Goal: Contribute content: Contribute content

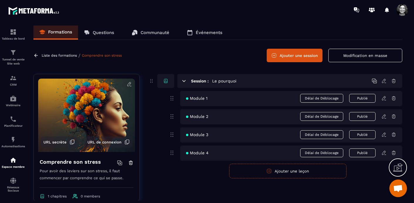
scroll to position [7487, 0]
click at [204, 98] on span "Module 1" at bounding box center [196, 98] width 21 height 5
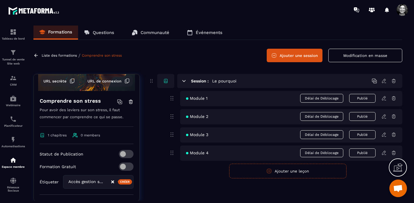
scroll to position [119, 0]
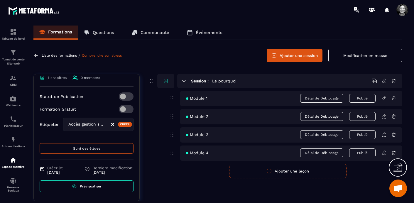
click at [87, 187] on span "Prévisualiser" at bounding box center [91, 186] width 22 height 4
click at [385, 97] on icon at bounding box center [384, 97] width 1 height 1
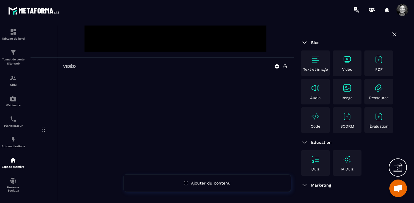
scroll to position [134, 0]
click at [285, 68] on icon at bounding box center [286, 67] width 4 height 4
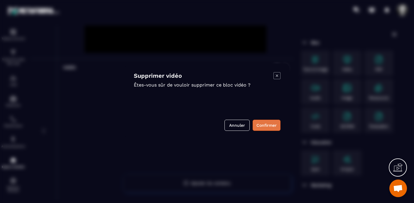
click at [266, 125] on button "Confirmer" at bounding box center [267, 125] width 28 height 11
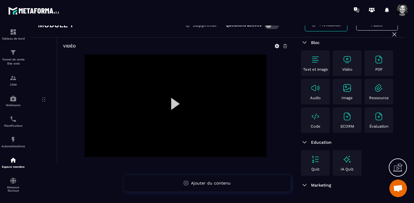
scroll to position [0, 0]
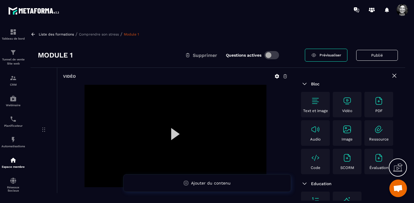
click at [46, 34] on p "Liste des formations" at bounding box center [56, 34] width 35 height 4
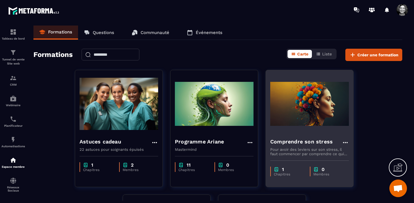
click at [301, 109] on img at bounding box center [309, 104] width 79 height 59
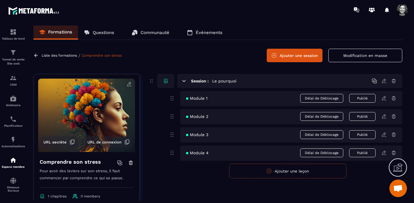
click at [384, 117] on icon at bounding box center [384, 116] width 5 height 5
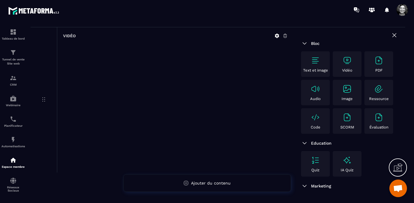
scroll to position [40, 0]
click at [278, 35] on icon at bounding box center [277, 36] width 4 height 4
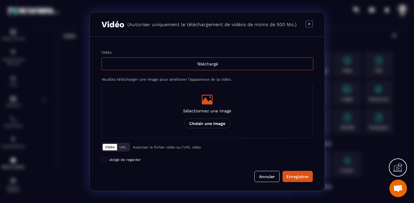
click at [123, 147] on button "URL" at bounding box center [123, 147] width 12 height 6
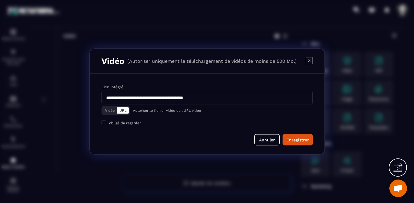
click at [110, 111] on button "Vidéo" at bounding box center [110, 110] width 14 height 6
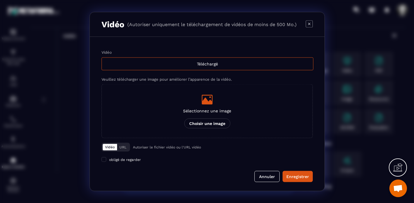
click at [169, 148] on p "Autoriser le fichier vidéo ou l'URL vidéo" at bounding box center [167, 147] width 68 height 4
click at [211, 63] on div "Téléchargé" at bounding box center [208, 64] width 212 height 13
click at [0, 0] on input "Vidéo Téléchargé" at bounding box center [0, 0] width 0 height 0
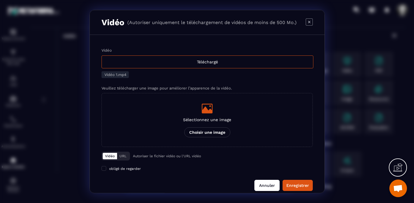
click at [266, 187] on button "Annuler" at bounding box center [267, 185] width 25 height 11
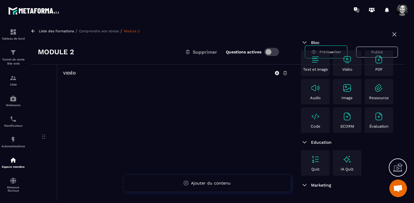
scroll to position [0, 0]
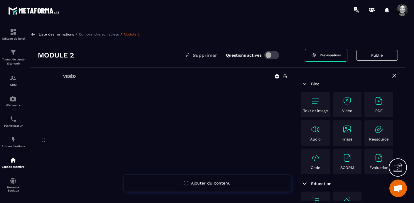
click at [286, 77] on icon at bounding box center [285, 76] width 5 height 5
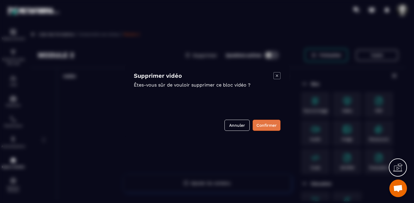
click at [265, 126] on button "Confirmer" at bounding box center [267, 125] width 28 height 11
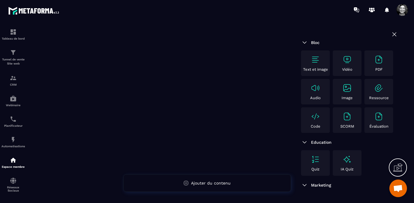
scroll to position [89, 0]
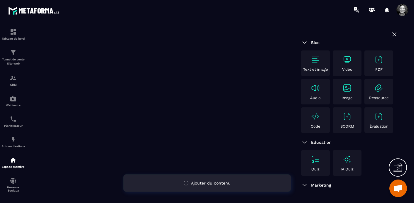
click at [187, 184] on icon at bounding box center [186, 183] width 5 height 5
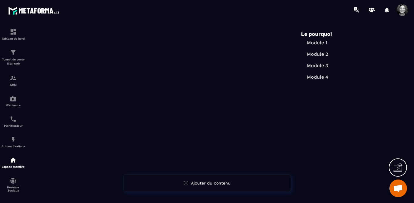
click at [167, 105] on div at bounding box center [162, 87] width 263 height 216
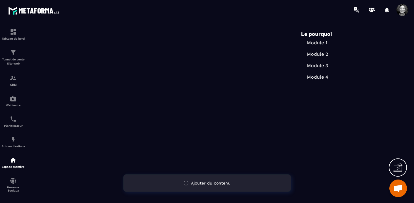
click at [187, 181] on icon at bounding box center [186, 183] width 5 height 5
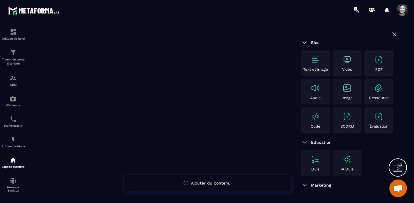
scroll to position [0, 0]
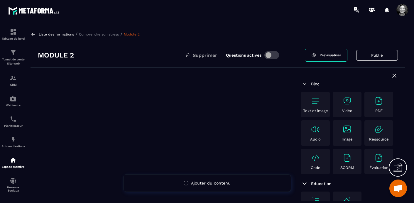
click at [44, 34] on p "Liste des formations" at bounding box center [56, 34] width 35 height 4
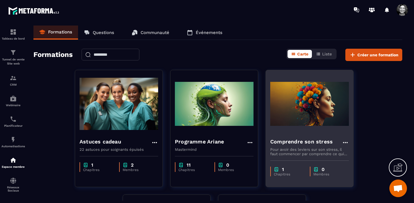
click at [304, 119] on img at bounding box center [309, 104] width 79 height 59
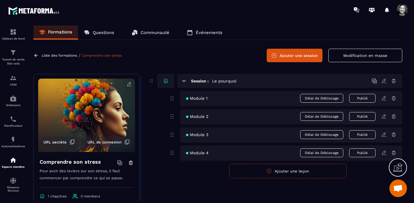
click at [384, 116] on icon at bounding box center [384, 116] width 5 height 5
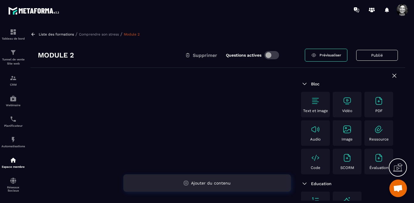
click at [187, 185] on icon at bounding box center [186, 183] width 5 height 5
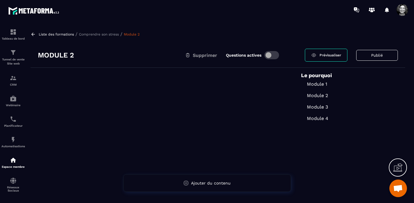
click at [321, 95] on p "Module 2" at bounding box center [349, 96] width 97 height 6
click at [320, 95] on p "Module 2" at bounding box center [349, 96] width 97 height 6
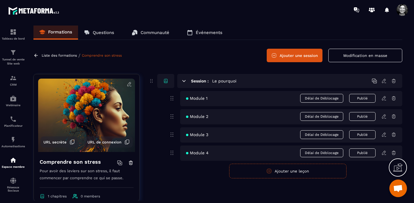
click at [384, 116] on icon at bounding box center [384, 116] width 5 height 5
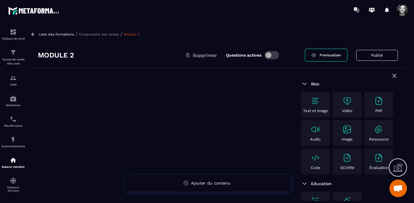
click at [395, 75] on icon at bounding box center [394, 75] width 7 height 7
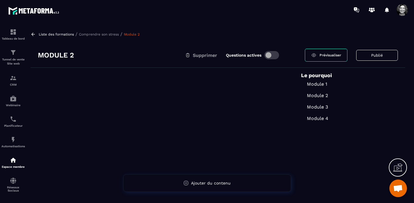
click at [395, 75] on h6 "Le pourquoi" at bounding box center [349, 75] width 97 height 6
click at [320, 95] on p "Module 2" at bounding box center [349, 96] width 97 height 6
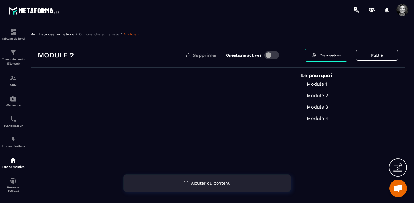
click at [210, 184] on span "Ajouter du contenu" at bounding box center [211, 183] width 40 height 5
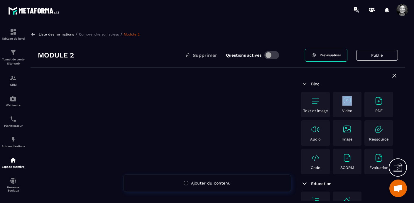
drag, startPoint x: 348, startPoint y: 106, endPoint x: 335, endPoint y: 106, distance: 13.2
click at [335, 106] on div "Vidéo" at bounding box center [347, 104] width 26 height 17
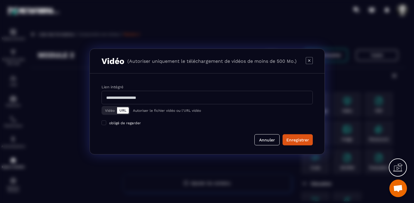
click at [108, 110] on button "Vidéo" at bounding box center [110, 110] width 14 height 6
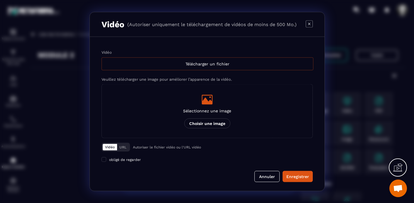
click at [215, 63] on div "Télécharger un fichier" at bounding box center [208, 64] width 212 height 13
click at [0, 0] on input "Vidéo Télécharger un fichier" at bounding box center [0, 0] width 0 height 0
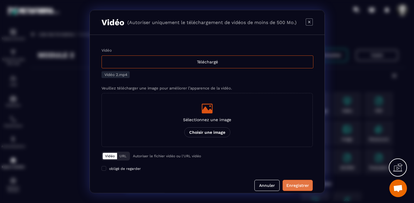
click at [296, 184] on div "Enregistrer" at bounding box center [298, 186] width 23 height 6
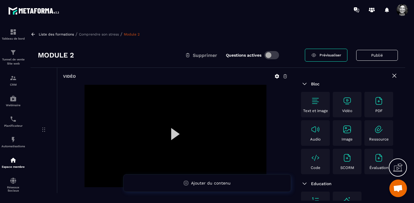
click at [278, 77] on icon at bounding box center [277, 76] width 4 height 4
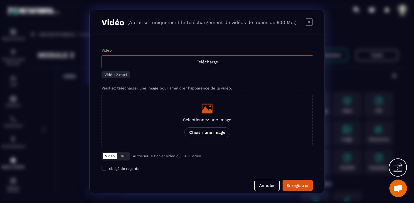
click at [207, 109] on icon "Modal window" at bounding box center [207, 109] width 12 height 12
click at [0, 0] on input "Sélectionnez une image Choisir une image" at bounding box center [0, 0] width 0 height 0
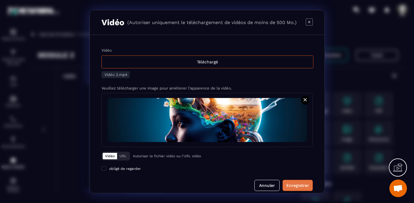
click at [300, 184] on div "Enregistrer" at bounding box center [298, 186] width 23 height 6
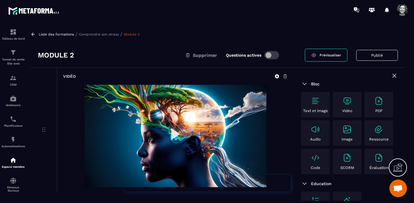
click at [48, 33] on p "Liste des formations" at bounding box center [56, 34] width 35 height 4
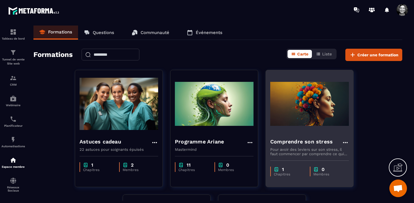
click at [310, 116] on img at bounding box center [309, 104] width 79 height 59
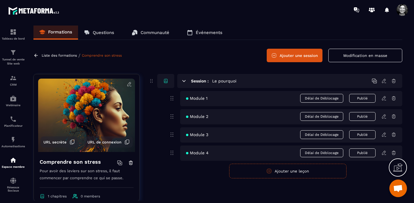
click at [384, 98] on icon at bounding box center [384, 98] width 5 height 5
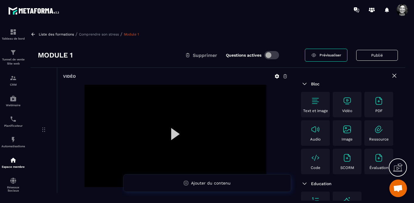
click at [175, 135] on div at bounding box center [176, 136] width 182 height 102
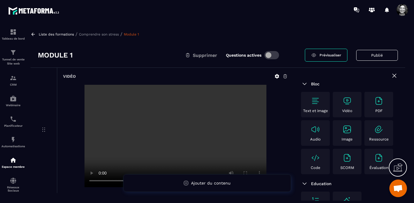
click at [277, 75] on icon at bounding box center [277, 76] width 4 height 4
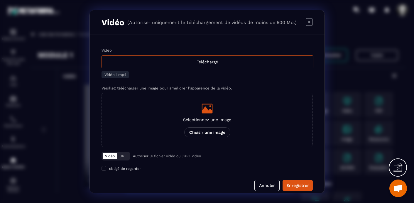
click at [205, 110] on icon "Modal window" at bounding box center [207, 109] width 11 height 10
click at [0, 0] on input "Sélectionnez une image Choisir une image" at bounding box center [0, 0] width 0 height 0
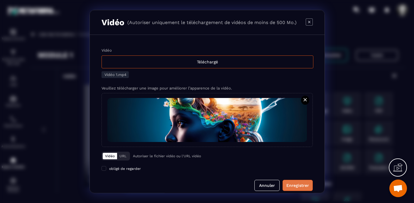
click at [303, 184] on div "Enregistrer" at bounding box center [298, 186] width 23 height 6
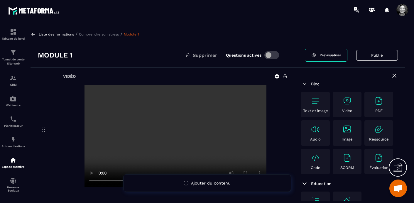
click at [105, 34] on p "Comprendre son stress" at bounding box center [99, 34] width 40 height 4
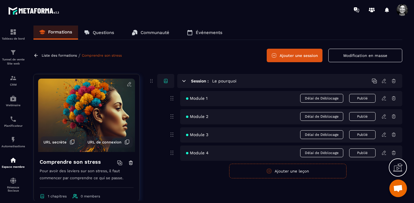
click at [385, 134] on icon at bounding box center [384, 135] width 4 height 4
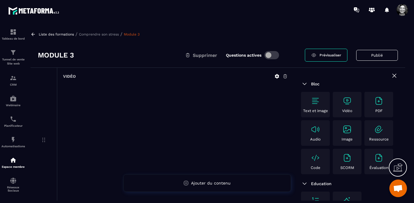
click at [285, 76] on icon at bounding box center [286, 77] width 4 height 4
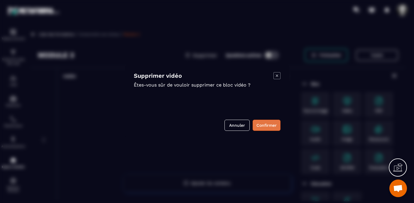
click at [265, 125] on button "Confirmer" at bounding box center [267, 125] width 28 height 11
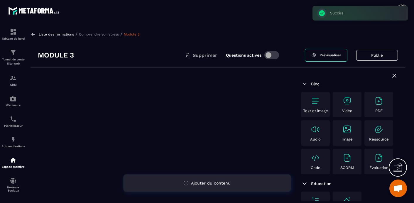
click at [213, 186] on div "Ajouter du contenu" at bounding box center [207, 183] width 168 height 18
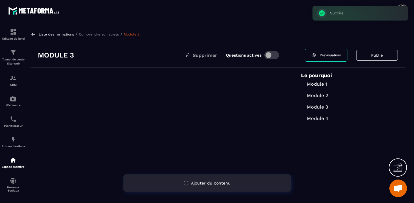
click at [213, 186] on div "Ajouter du contenu" at bounding box center [207, 183] width 168 height 18
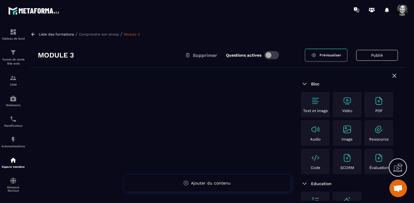
click at [348, 99] on img at bounding box center [347, 100] width 9 height 9
click at [350, 105] on img at bounding box center [347, 100] width 9 height 9
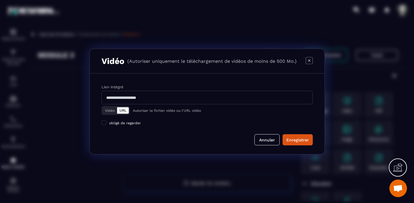
click at [109, 112] on button "Vidéo" at bounding box center [110, 110] width 14 height 6
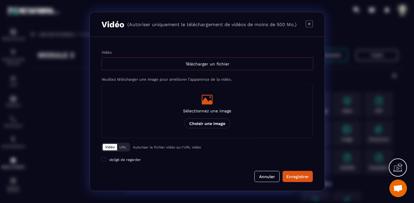
click at [216, 61] on div "Télécharger un fichier" at bounding box center [208, 64] width 212 height 13
click at [0, 0] on input "Vidéo Télécharger un fichier" at bounding box center [0, 0] width 0 height 0
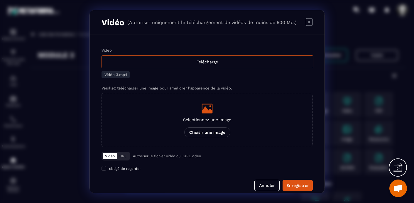
click at [209, 111] on icon "Modal window" at bounding box center [207, 109] width 11 height 10
click at [0, 0] on input "Sélectionnez une image Choisir une image" at bounding box center [0, 0] width 0 height 0
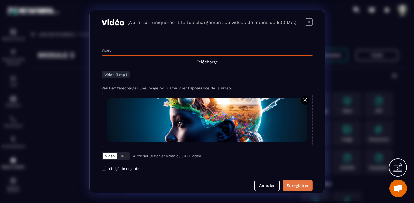
click at [297, 188] on div "Enregistrer" at bounding box center [298, 186] width 23 height 6
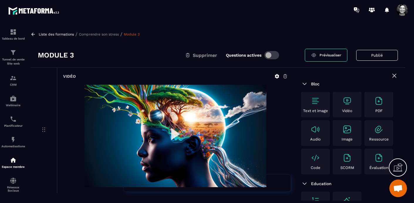
click at [115, 33] on p "Comprendre son stress" at bounding box center [99, 34] width 40 height 4
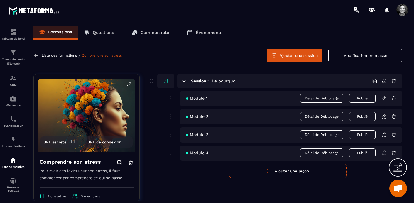
click at [383, 152] on icon at bounding box center [384, 153] width 4 height 4
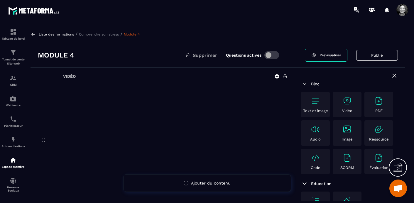
click at [380, 101] on img at bounding box center [378, 100] width 9 height 9
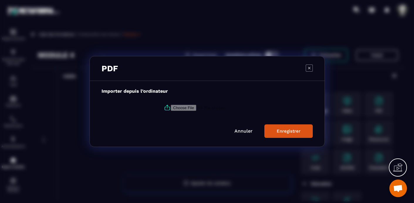
click at [189, 106] on input "Modal window" at bounding box center [211, 108] width 80 height 6
click at [242, 132] on link "Annuler" at bounding box center [244, 131] width 18 height 6
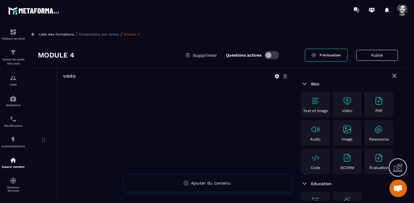
click at [346, 129] on img at bounding box center [347, 129] width 9 height 9
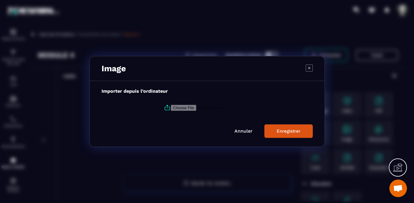
click at [194, 109] on input "Modal window" at bounding box center [211, 108] width 80 height 6
click at [243, 131] on link "Annuler" at bounding box center [244, 131] width 18 height 6
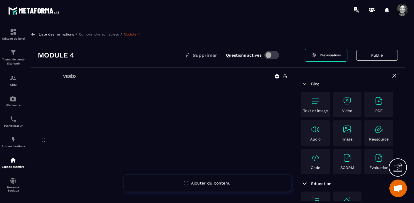
click at [379, 103] on img at bounding box center [378, 100] width 9 height 9
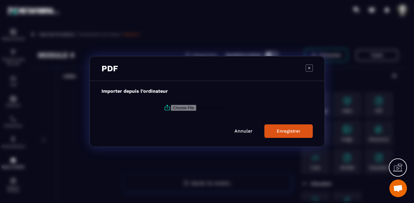
click at [187, 107] on input "Modal window" at bounding box center [211, 108] width 80 height 6
type input "**********"
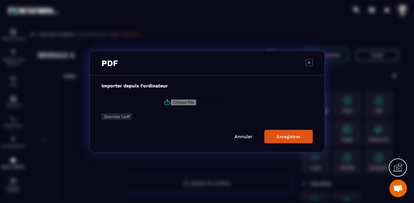
click at [286, 136] on div "Enregistrer" at bounding box center [289, 136] width 24 height 5
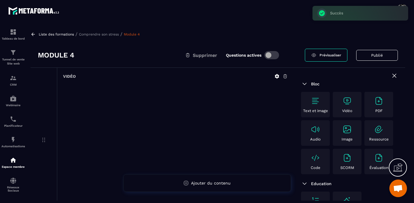
click at [286, 75] on icon at bounding box center [285, 76] width 5 height 5
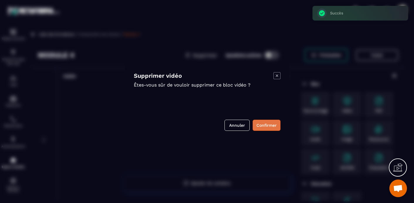
click at [264, 127] on button "Confirmer" at bounding box center [267, 125] width 28 height 11
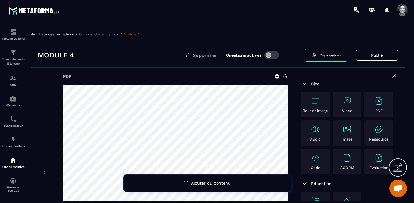
click at [98, 33] on p "Comprendre son stress" at bounding box center [99, 34] width 40 height 4
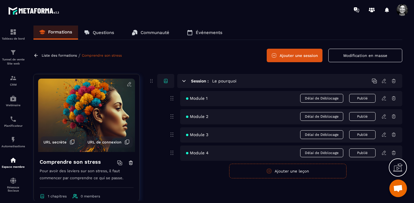
click at [214, 97] on div "Module 1 Délai de Déblocage Publié" at bounding box center [291, 98] width 222 height 15
click at [384, 97] on icon at bounding box center [384, 98] width 5 height 5
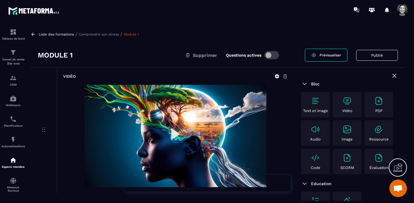
click at [82, 52] on div "Module 1 Supprimer Questions actives" at bounding box center [171, 54] width 267 height 9
click at [81, 55] on div "Module 1 Supprimer Questions actives" at bounding box center [171, 54] width 267 height 9
click at [78, 54] on div "Module 1 Supprimer Questions actives" at bounding box center [171, 54] width 267 height 9
click at [71, 54] on h3 "Module 1" at bounding box center [55, 54] width 35 height 9
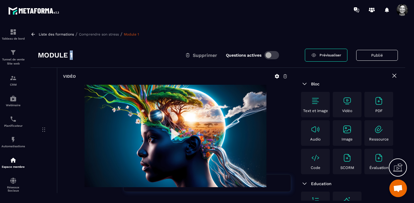
click at [71, 54] on h3 "Module 1" at bounding box center [55, 54] width 35 height 9
click at [75, 54] on div "Module 1 Supprimer Questions actives" at bounding box center [171, 54] width 267 height 9
click at [74, 54] on div "Module 1 Supprimer Questions actives" at bounding box center [171, 54] width 267 height 9
click at [73, 54] on h3 "Module 1" at bounding box center [55, 54] width 35 height 9
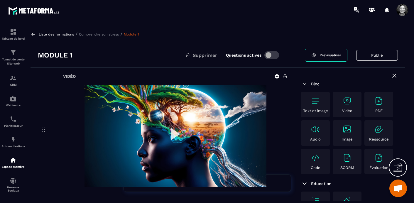
click at [73, 54] on h3 "Module 1" at bounding box center [55, 54] width 35 height 9
click at [102, 34] on p "Comprendre son stress" at bounding box center [99, 34] width 40 height 4
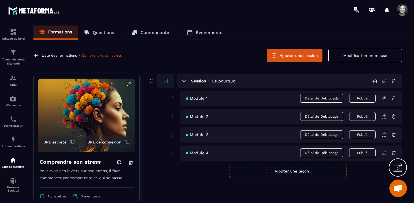
click at [171, 98] on icon at bounding box center [172, 98] width 7 height 7
click at [244, 81] on div "Session : Le pourquoi" at bounding box center [289, 81] width 225 height 14
click at [385, 80] on icon at bounding box center [384, 80] width 5 height 5
click at [383, 80] on icon at bounding box center [384, 80] width 5 height 5
click at [241, 80] on div "Session : Le pourquoi" at bounding box center [289, 81] width 225 height 14
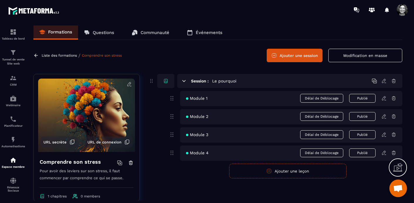
click at [240, 81] on div "Session : Le pourquoi" at bounding box center [289, 81] width 225 height 14
click at [372, 56] on button "Modification en masse" at bounding box center [366, 56] width 74 height 14
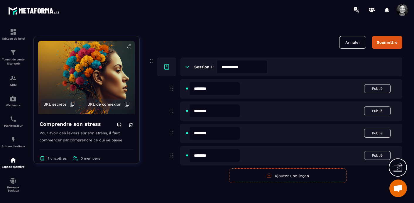
scroll to position [41, 0]
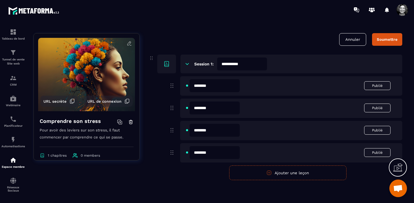
click at [249, 66] on input "**********" at bounding box center [242, 64] width 50 height 13
drag, startPoint x: 249, startPoint y: 63, endPoint x: 229, endPoint y: 63, distance: 20.3
click at [229, 63] on input "**********" at bounding box center [242, 64] width 50 height 13
type input "*********"
click at [214, 63] on div "Session 1: *********" at bounding box center [292, 64] width 222 height 19
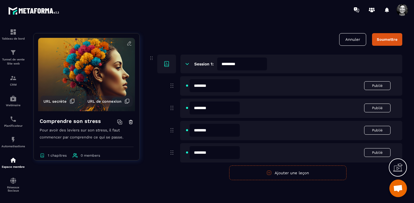
click at [213, 65] on h6 "Session 1:" at bounding box center [203, 64] width 19 height 5
drag, startPoint x: 221, startPoint y: 64, endPoint x: 200, endPoint y: 63, distance: 21.7
click at [200, 63] on div "Session 1: *********" at bounding box center [292, 64] width 222 height 19
click at [213, 64] on h6 "Session 1:" at bounding box center [203, 64] width 19 height 5
click at [213, 63] on h6 "Session 1:" at bounding box center [203, 64] width 19 height 5
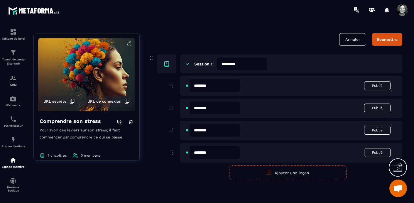
click at [218, 154] on input "********" at bounding box center [215, 152] width 50 height 13
click at [214, 87] on input "********" at bounding box center [215, 85] width 50 height 13
type input "**********"
click at [216, 108] on input "********" at bounding box center [215, 108] width 50 height 13
type input "**********"
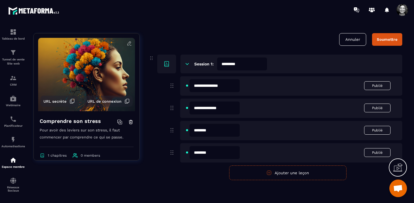
click at [213, 131] on input "********" at bounding box center [215, 130] width 50 height 13
type input "**********"
click at [213, 108] on input "**********" at bounding box center [215, 108] width 50 height 13
type input "**********"
click at [220, 130] on input "**********" at bounding box center [215, 130] width 50 height 13
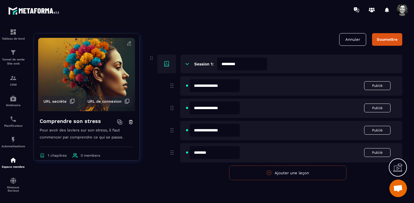
type input "**********"
click at [214, 154] on input "********" at bounding box center [215, 152] width 50 height 13
type input "**********"
click at [394, 38] on div "Soumettre" at bounding box center [387, 39] width 21 height 4
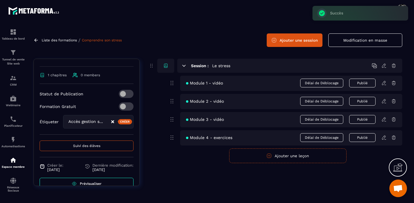
scroll to position [119, 0]
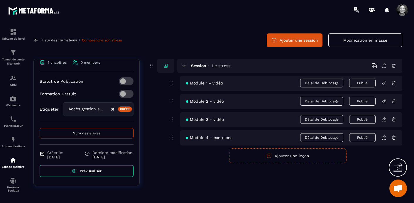
click at [48, 40] on p "Liste des formations" at bounding box center [59, 40] width 35 height 4
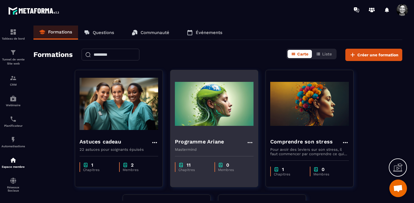
click at [217, 121] on img at bounding box center [214, 104] width 79 height 59
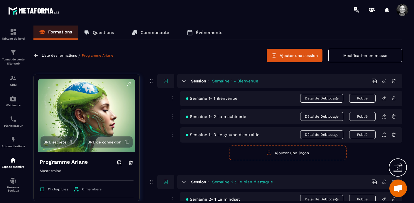
click at [385, 97] on icon at bounding box center [384, 97] width 1 height 1
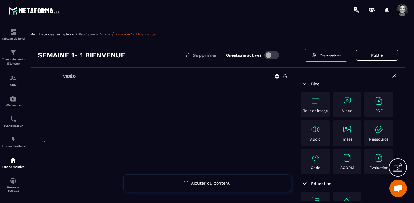
click at [286, 76] on icon at bounding box center [285, 76] width 5 height 5
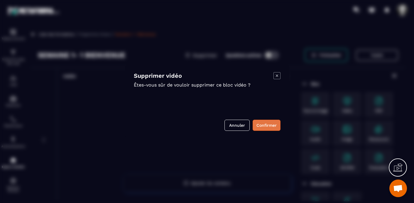
click at [265, 124] on button "Confirmer" at bounding box center [267, 125] width 28 height 11
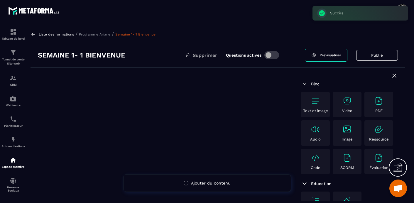
click at [349, 100] on img at bounding box center [347, 100] width 9 height 9
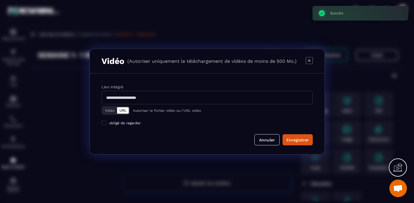
click at [110, 111] on button "Vidéo" at bounding box center [110, 110] width 14 height 6
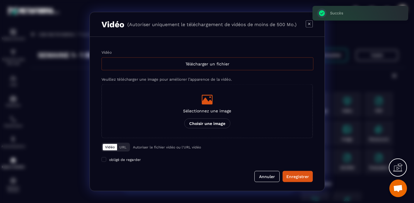
click at [196, 63] on div "Télécharger un fichier" at bounding box center [208, 64] width 212 height 13
click at [0, 0] on input "Vidéo Télécharger un fichier" at bounding box center [0, 0] width 0 height 0
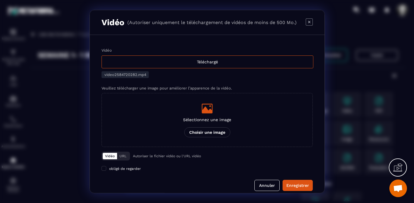
click at [205, 114] on icon "Modal window" at bounding box center [207, 109] width 12 height 12
click at [0, 0] on input "Sélectionnez une image Choisir une image" at bounding box center [0, 0] width 0 height 0
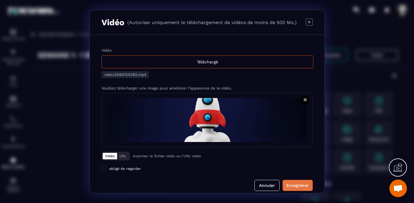
click at [301, 185] on div "Enregistrer" at bounding box center [298, 186] width 23 height 6
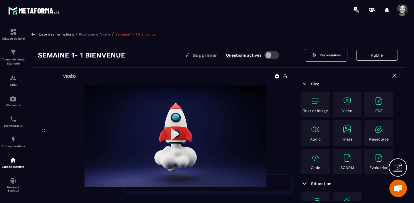
click at [173, 136] on img at bounding box center [176, 136] width 182 height 102
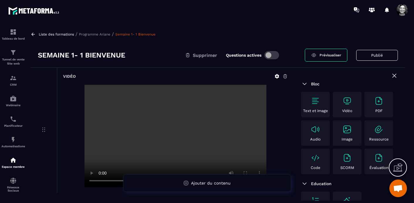
click at [102, 32] on div "Liste des formations / Programme Ariane / Semaine 1- 1 Bienvenue" at bounding box center [218, 34] width 375 height 6
click at [98, 34] on p "Programme Ariane" at bounding box center [94, 34] width 31 height 4
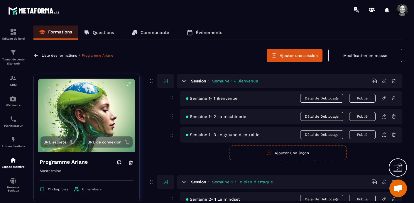
click at [384, 116] on icon at bounding box center [384, 116] width 5 height 5
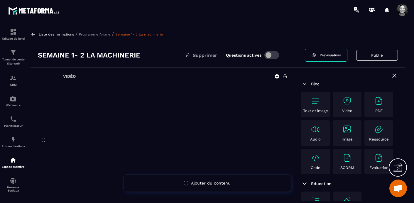
click at [286, 76] on icon at bounding box center [285, 76] width 5 height 5
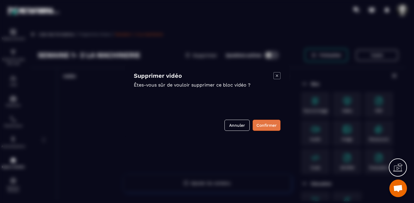
click at [272, 124] on button "Confirmer" at bounding box center [267, 125] width 28 height 11
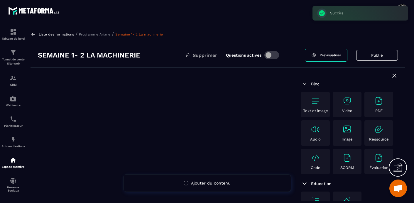
click at [349, 103] on img at bounding box center [347, 100] width 9 height 9
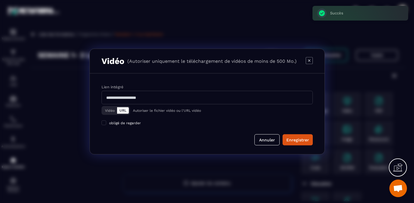
click at [109, 112] on button "Vidéo" at bounding box center [110, 110] width 14 height 6
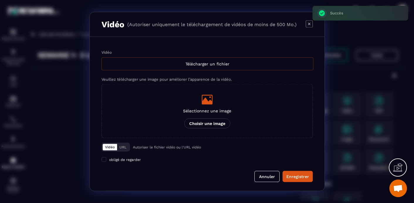
click at [204, 65] on div "Télécharger un fichier" at bounding box center [208, 64] width 212 height 13
click at [0, 0] on input "Vidéo Télécharger un fichier" at bounding box center [0, 0] width 0 height 0
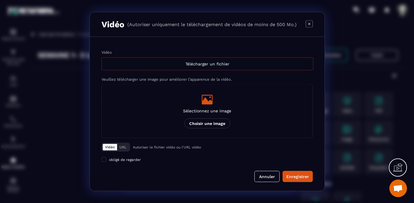
click at [130, 63] on div "Télécharger un fichier" at bounding box center [208, 64] width 212 height 13
click at [0, 0] on input "Vidéo Télécharger un fichier" at bounding box center [0, 0] width 0 height 0
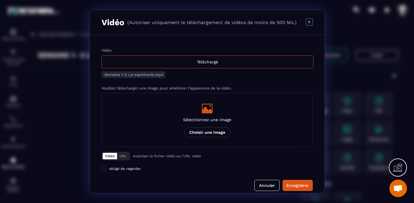
click at [208, 115] on div "Sélectionnez une image Choisir une image" at bounding box center [207, 120] width 48 height 35
click at [0, 0] on input "Sélectionnez une image Choisir une image" at bounding box center [0, 0] width 0 height 0
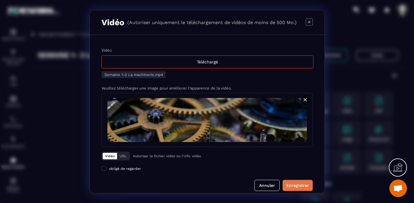
click at [297, 185] on div "Enregistrer" at bounding box center [298, 186] width 23 height 6
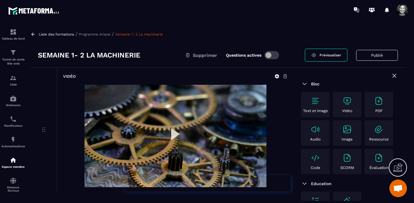
click at [104, 35] on p "Programme Ariane" at bounding box center [94, 34] width 31 height 4
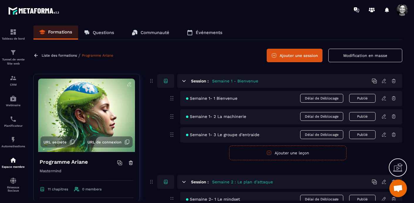
click at [385, 134] on icon at bounding box center [384, 134] width 5 height 5
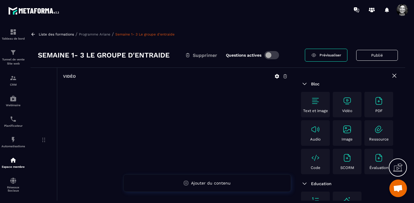
click at [286, 78] on icon at bounding box center [285, 76] width 5 height 5
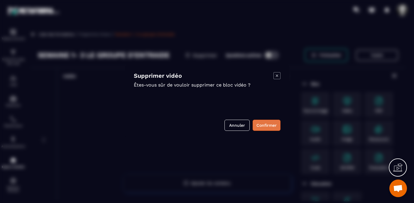
click at [268, 128] on button "Confirmer" at bounding box center [267, 125] width 28 height 11
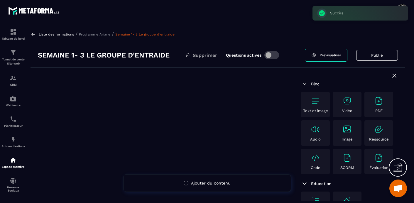
click at [347, 102] on img at bounding box center [347, 100] width 9 height 9
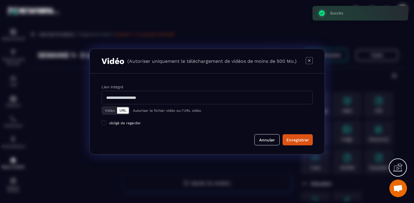
click at [110, 109] on button "Vidéo" at bounding box center [110, 110] width 14 height 6
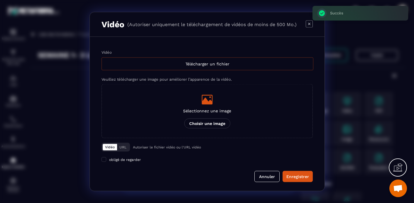
click at [216, 62] on div "Télécharger un fichier" at bounding box center [208, 64] width 212 height 13
click at [0, 0] on input "Vidéo Télécharger un fichier" at bounding box center [0, 0] width 0 height 0
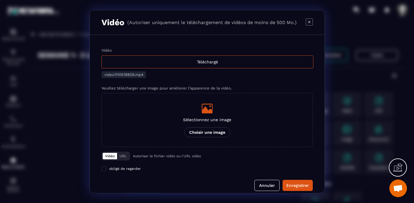
click at [206, 114] on icon "Modal window" at bounding box center [207, 109] width 12 height 12
click at [0, 0] on input "Sélectionnez une image Choisir une image" at bounding box center [0, 0] width 0 height 0
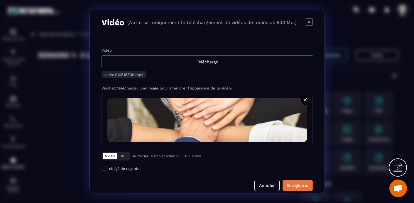
click at [297, 186] on div "Enregistrer" at bounding box center [298, 186] width 23 height 6
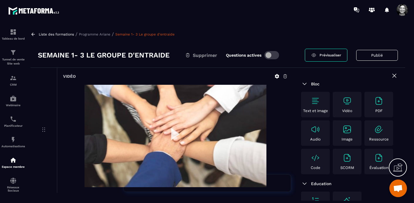
click at [95, 33] on p "Programme Ariane" at bounding box center [94, 34] width 31 height 4
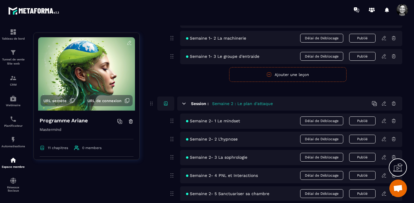
scroll to position [78, 0]
click at [384, 121] on icon at bounding box center [384, 120] width 5 height 5
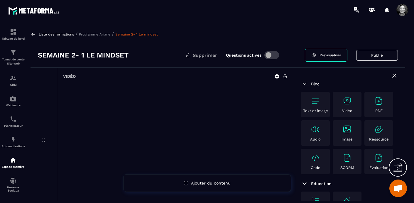
click at [285, 76] on icon at bounding box center [285, 76] width 5 height 5
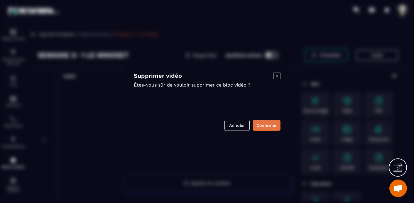
click at [258, 127] on button "Confirmer" at bounding box center [267, 125] width 28 height 11
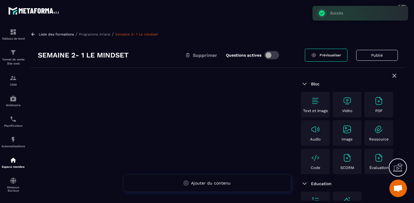
click at [349, 102] on img at bounding box center [347, 100] width 9 height 9
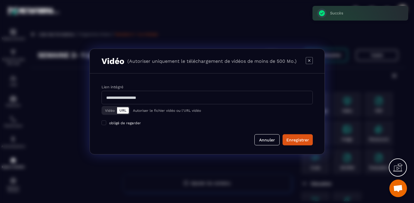
click at [108, 110] on button "Vidéo" at bounding box center [110, 110] width 14 height 6
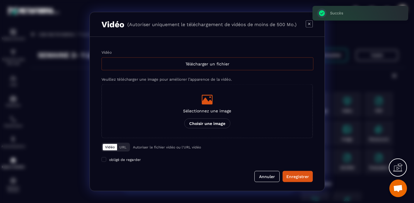
click at [210, 62] on div "Télécharger un fichier" at bounding box center [208, 64] width 212 height 13
click at [0, 0] on input "Vidéo Télécharger un fichier" at bounding box center [0, 0] width 0 height 0
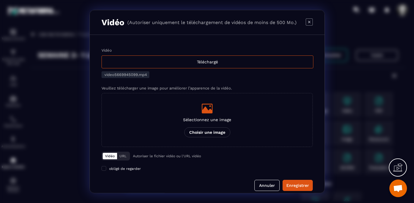
click at [207, 111] on icon "Modal window" at bounding box center [207, 109] width 11 height 10
click at [0, 0] on input "Sélectionnez une image Choisir une image" at bounding box center [0, 0] width 0 height 0
click at [208, 111] on icon "Modal window" at bounding box center [207, 109] width 11 height 10
click at [0, 0] on input "Sélectionnez une image Choisir une image" at bounding box center [0, 0] width 0 height 0
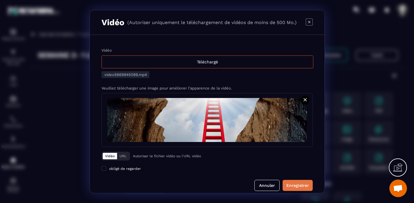
click at [297, 183] on div "Enregistrer" at bounding box center [298, 186] width 23 height 6
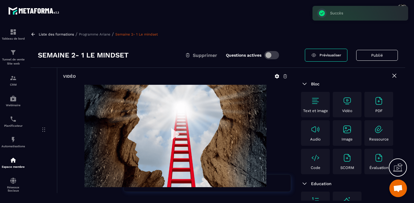
click at [102, 35] on p "Programme Ariane" at bounding box center [94, 34] width 31 height 4
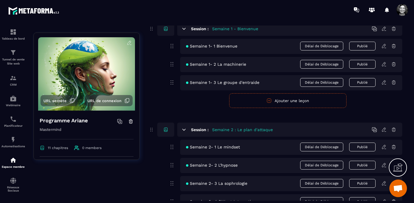
scroll to position [58, 0]
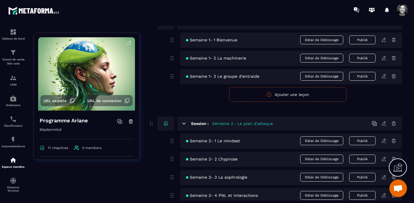
click at [383, 158] on icon at bounding box center [384, 158] width 5 height 5
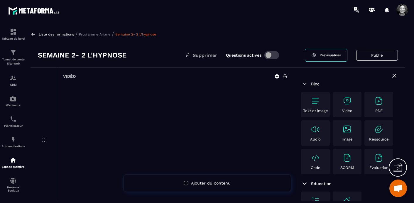
click at [286, 76] on icon at bounding box center [285, 76] width 5 height 5
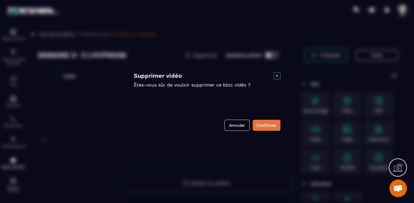
click at [266, 127] on button "Confirmer" at bounding box center [267, 125] width 28 height 11
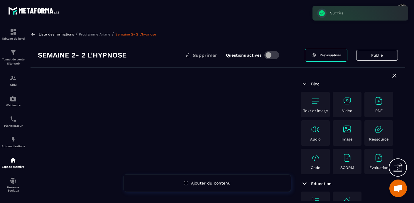
click at [346, 102] on img at bounding box center [347, 100] width 9 height 9
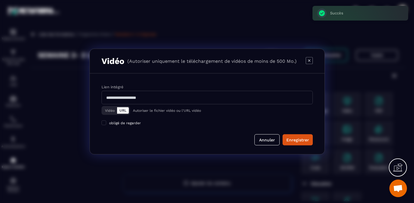
click at [109, 110] on button "Vidéo" at bounding box center [110, 110] width 14 height 6
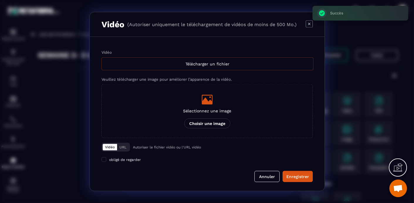
click at [209, 63] on div "Télécharger un fichier" at bounding box center [208, 64] width 212 height 13
click at [0, 0] on input "Vidéo Télécharger un fichier" at bounding box center [0, 0] width 0 height 0
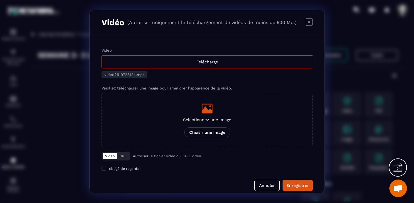
click at [206, 113] on icon "Modal window" at bounding box center [207, 109] width 11 height 10
click at [0, 0] on input "Sélectionnez une image Choisir une image" at bounding box center [0, 0] width 0 height 0
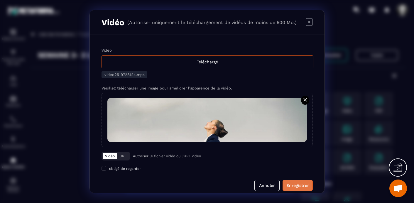
click at [303, 184] on div "Enregistrer" at bounding box center [298, 186] width 23 height 6
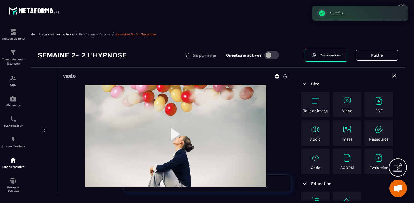
click at [103, 34] on p "Programme Ariane" at bounding box center [94, 34] width 31 height 4
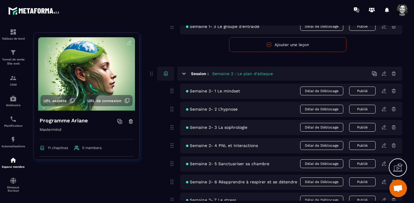
scroll to position [109, 0]
click at [384, 126] on icon at bounding box center [384, 126] width 5 height 5
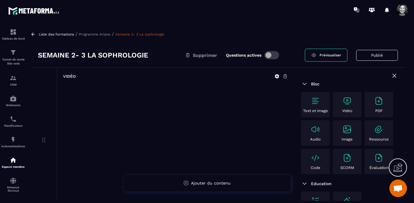
click at [285, 77] on icon at bounding box center [285, 76] width 5 height 5
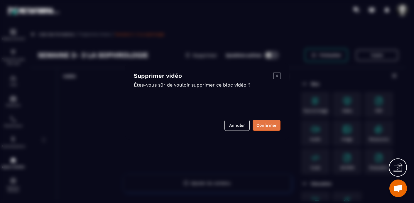
click at [270, 124] on button "Confirmer" at bounding box center [267, 125] width 28 height 11
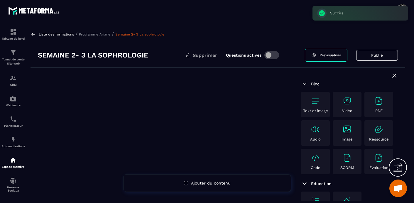
click at [352, 107] on div "Vidéo" at bounding box center [347, 104] width 26 height 17
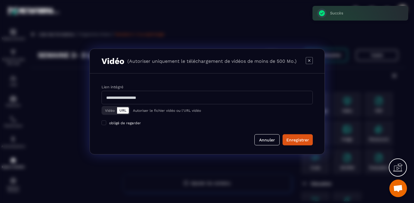
click at [107, 111] on button "Vidéo" at bounding box center [110, 110] width 14 height 6
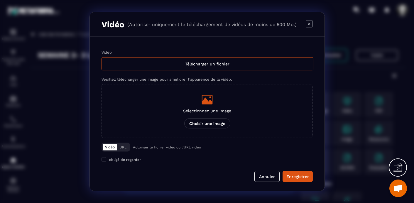
click at [209, 108] on div "Sélectionnez une image Choisir une image" at bounding box center [207, 111] width 48 height 35
click at [0, 0] on input "Sélectionnez une image Choisir une image" at bounding box center [0, 0] width 0 height 0
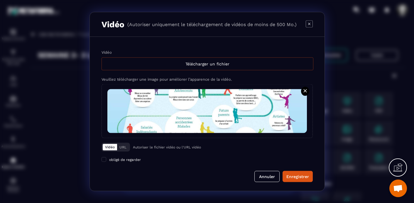
click at [200, 63] on div "Télécharger un fichier" at bounding box center [208, 64] width 212 height 13
click at [0, 0] on input "Vidéo Télécharger un fichier" at bounding box center [0, 0] width 0 height 0
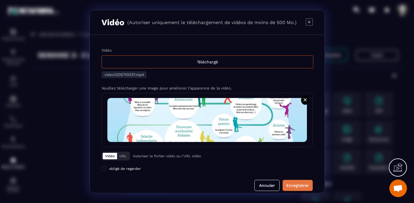
click at [303, 187] on div "Enregistrer" at bounding box center [298, 186] width 23 height 6
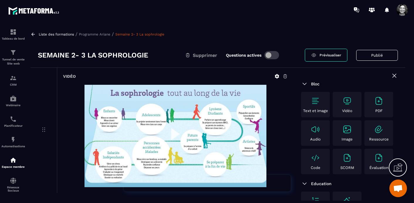
click at [96, 35] on p "Programme Ariane" at bounding box center [94, 34] width 31 height 4
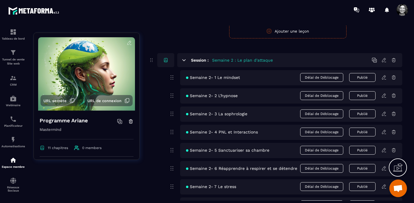
scroll to position [125, 0]
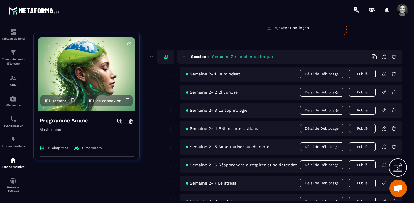
click at [385, 129] on icon at bounding box center [384, 128] width 5 height 5
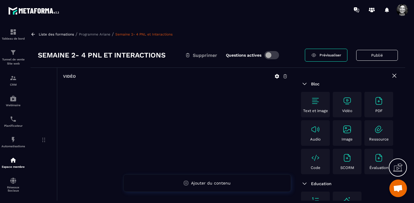
click at [285, 76] on icon at bounding box center [286, 77] width 4 height 4
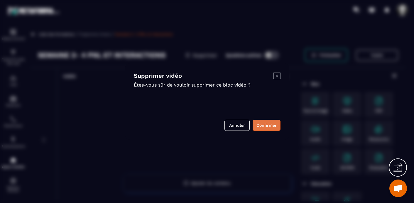
click at [267, 127] on button "Confirmer" at bounding box center [267, 125] width 28 height 11
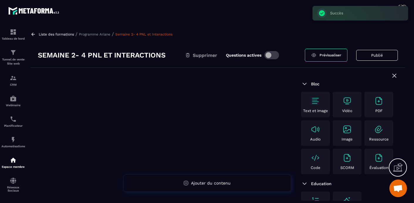
click at [349, 101] on img at bounding box center [347, 100] width 9 height 9
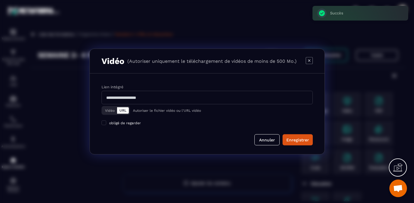
click at [110, 111] on button "Vidéo" at bounding box center [110, 110] width 14 height 6
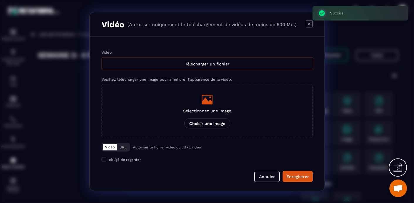
click at [214, 64] on div "Télécharger un fichier" at bounding box center [208, 64] width 212 height 13
click at [0, 0] on input "Vidéo Télécharger un fichier" at bounding box center [0, 0] width 0 height 0
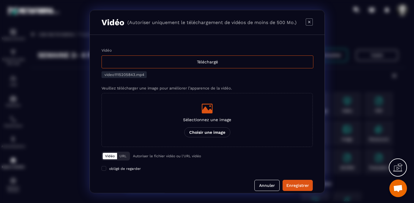
click at [208, 109] on icon "Modal window" at bounding box center [207, 109] width 12 height 12
click at [0, 0] on input "Sélectionnez une image Choisir une image" at bounding box center [0, 0] width 0 height 0
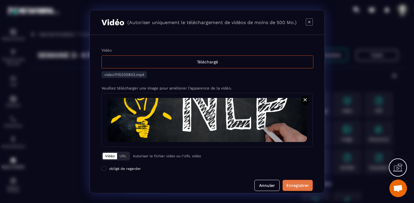
click at [301, 184] on div "Enregistrer" at bounding box center [298, 186] width 23 height 6
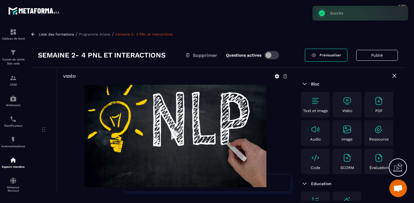
click at [99, 34] on p "Programme Ariane" at bounding box center [94, 34] width 31 height 4
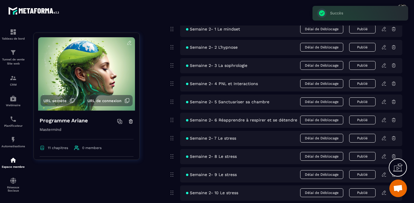
scroll to position [172, 0]
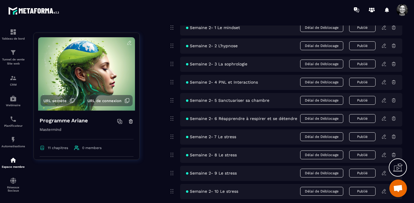
click at [384, 100] on icon at bounding box center [384, 100] width 5 height 5
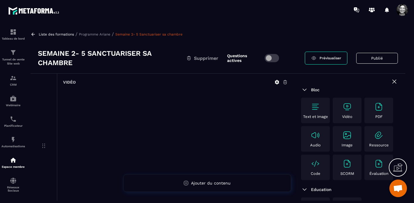
click at [285, 82] on icon at bounding box center [285, 82] width 5 height 5
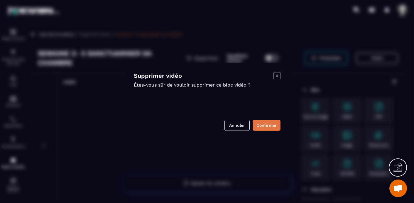
click at [267, 127] on button "Confirmer" at bounding box center [267, 125] width 28 height 11
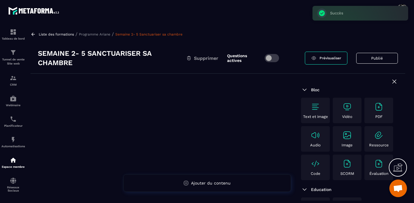
click at [349, 110] on img at bounding box center [347, 106] width 9 height 9
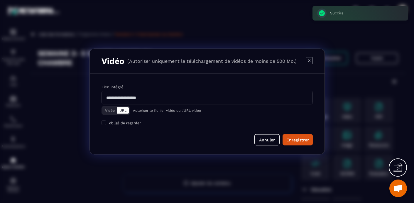
click at [108, 112] on button "Vidéo" at bounding box center [110, 110] width 14 height 6
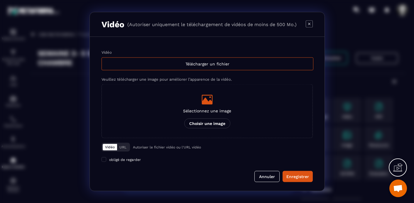
click at [206, 105] on div "Sélectionnez une image Choisir une image" at bounding box center [207, 111] width 48 height 35
click at [0, 0] on input "Sélectionnez une image Choisir une image" at bounding box center [0, 0] width 0 height 0
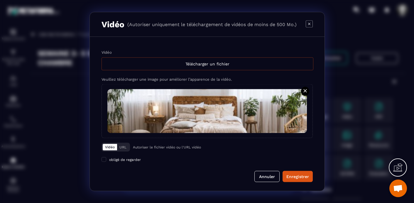
click at [210, 66] on div "Télécharger un fichier" at bounding box center [208, 64] width 212 height 13
click at [0, 0] on input "Vidéo Télécharger un fichier" at bounding box center [0, 0] width 0 height 0
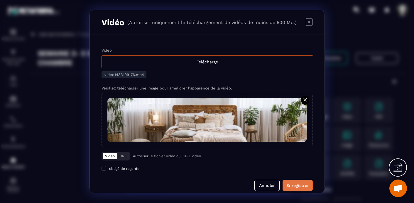
click at [297, 184] on div "Enregistrer" at bounding box center [298, 186] width 23 height 6
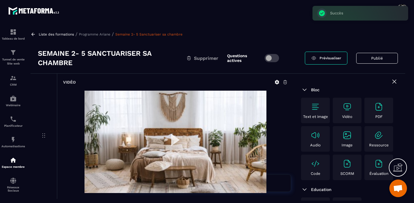
click at [102, 34] on p "Programme Ariane" at bounding box center [94, 34] width 31 height 4
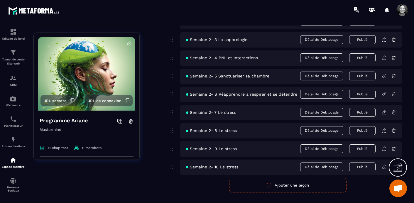
scroll to position [193, 0]
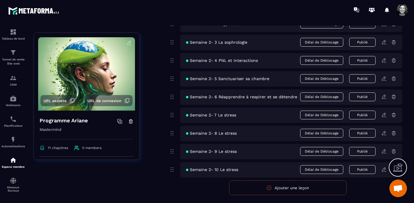
click at [385, 96] on icon at bounding box center [384, 96] width 1 height 1
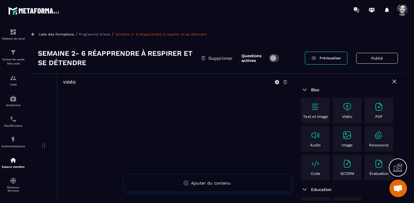
click at [286, 82] on icon at bounding box center [285, 82] width 5 height 5
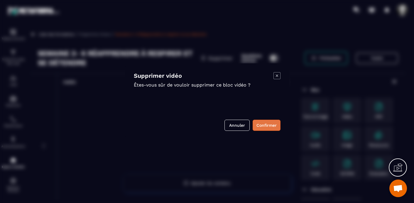
click at [264, 126] on button "Confirmer" at bounding box center [267, 125] width 28 height 11
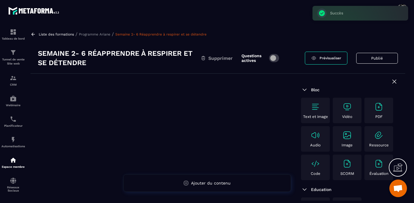
click at [351, 109] on img at bounding box center [347, 106] width 9 height 9
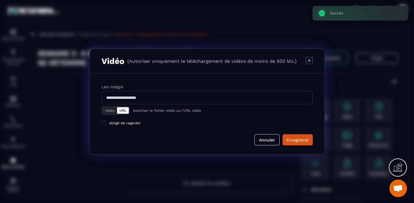
click at [107, 110] on button "Vidéo" at bounding box center [110, 110] width 14 height 6
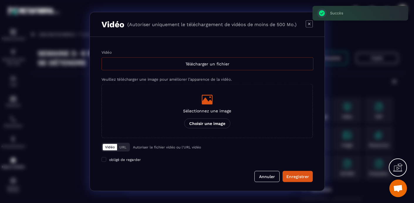
click at [208, 63] on div "Télécharger un fichier" at bounding box center [208, 64] width 212 height 13
click at [0, 0] on input "Vidéo Télécharger un fichier" at bounding box center [0, 0] width 0 height 0
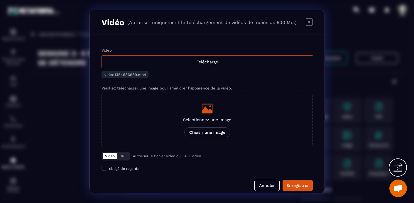
click at [206, 112] on icon "Modal window" at bounding box center [207, 109] width 11 height 10
click at [0, 0] on input "Sélectionnez une image Choisir une image" at bounding box center [0, 0] width 0 height 0
